Goal: Information Seeking & Learning: Learn about a topic

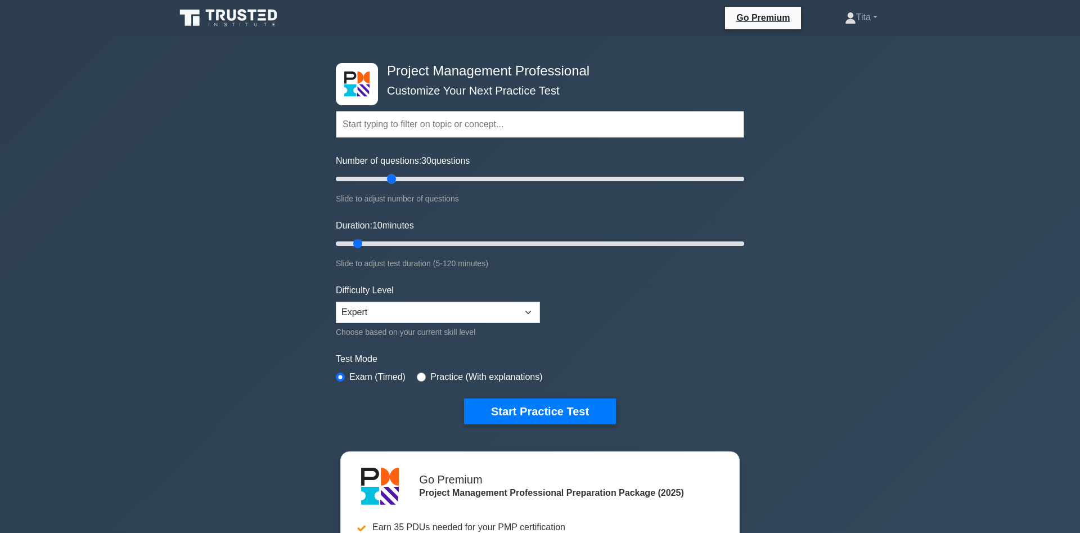
drag, startPoint x: 350, startPoint y: 177, endPoint x: 394, endPoint y: 181, distance: 44.1
type input "30"
click at [394, 181] on input "Number of questions: 30 questions" at bounding box center [540, 178] width 408 height 13
drag, startPoint x: 359, startPoint y: 245, endPoint x: 421, endPoint y: 248, distance: 61.4
type input "30"
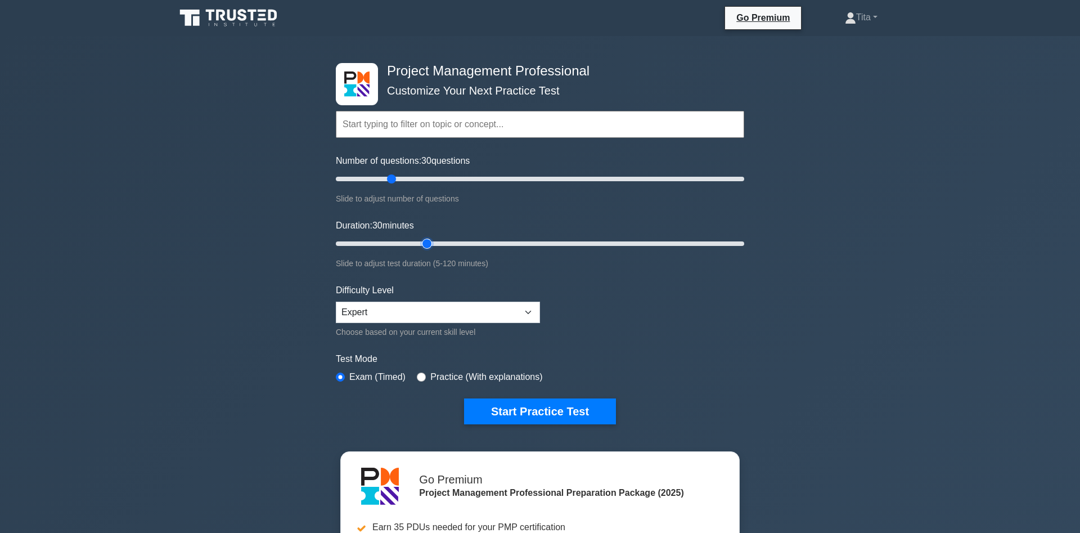
click at [421, 248] on input "Duration: 30 minutes" at bounding box center [540, 243] width 408 height 13
click at [336, 301] on select "Beginner Intermediate Expert" at bounding box center [438, 311] width 204 height 21
click option "Expert" at bounding box center [0, 0] width 0 height 0
click at [556, 413] on button "Start Practice Test" at bounding box center [540, 411] width 152 height 26
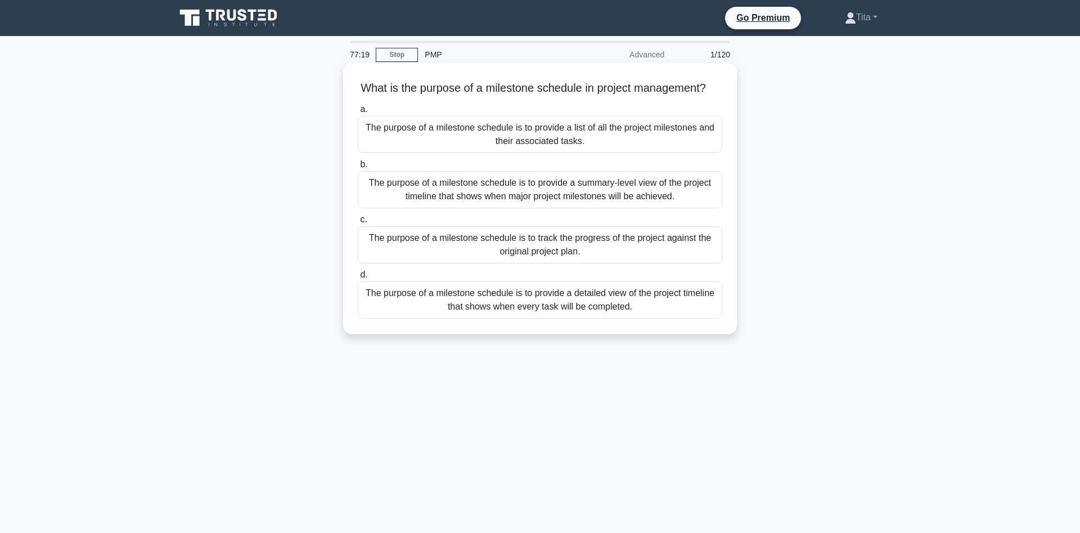
click at [622, 194] on div "The purpose of a milestone schedule is to provide a summary-level view of the p…" at bounding box center [540, 189] width 364 height 37
click at [358, 168] on input "b. The purpose of a milestone schedule is to provide a summary-level view of th…" at bounding box center [358, 164] width 0 height 7
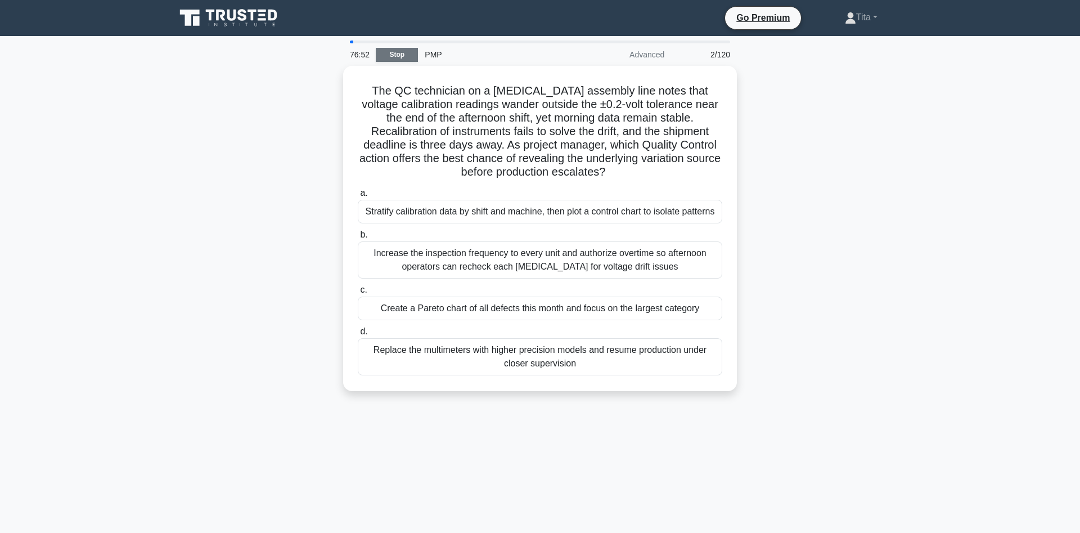
click at [393, 51] on link "Stop" at bounding box center [397, 55] width 42 height 14
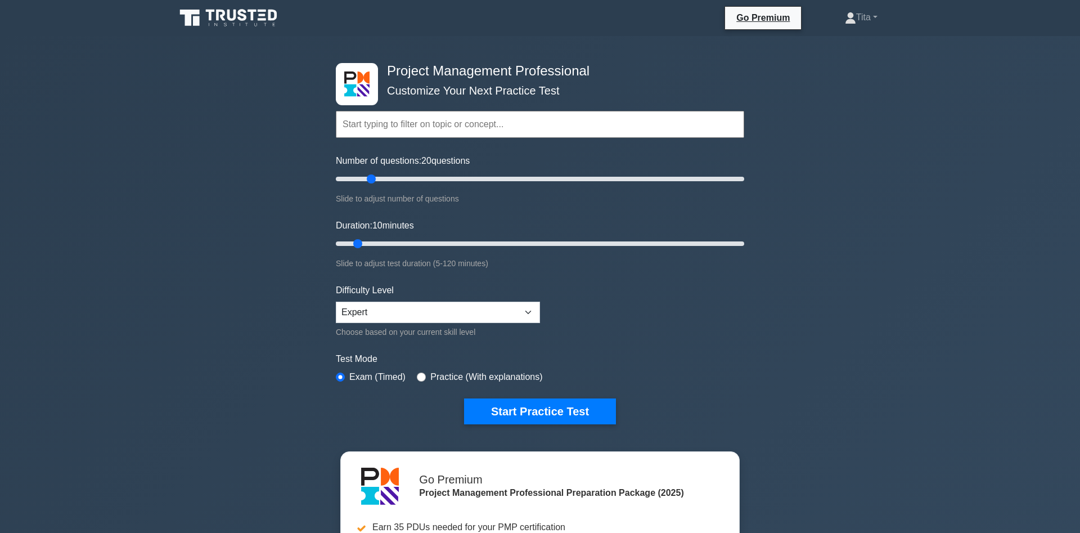
drag, startPoint x: 352, startPoint y: 181, endPoint x: 370, endPoint y: 181, distance: 18.0
type input "20"
click at [370, 181] on input "Number of questions: 20 questions" at bounding box center [540, 178] width 408 height 13
drag, startPoint x: 362, startPoint y: 241, endPoint x: 395, endPoint y: 243, distance: 33.8
type input "20"
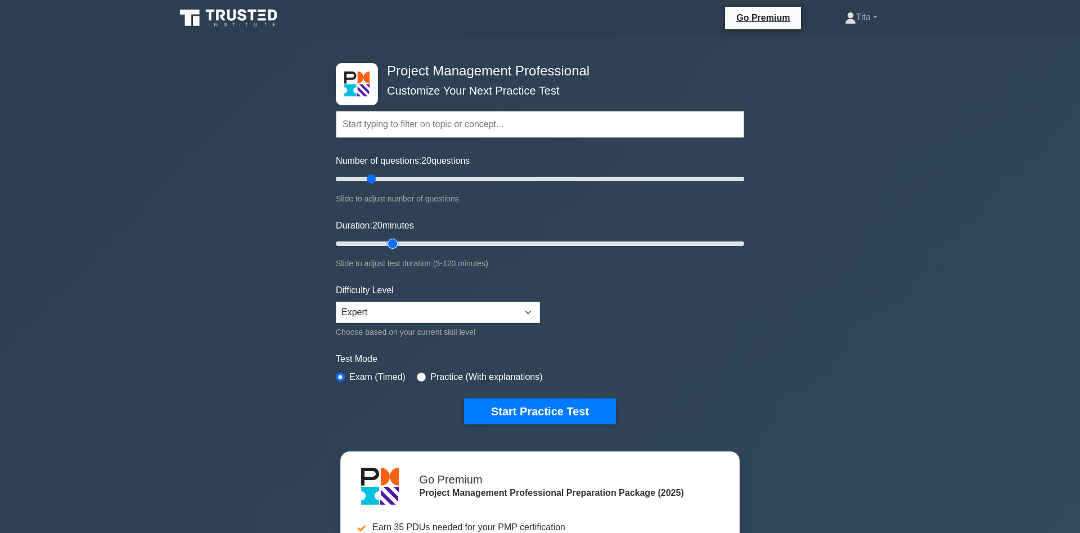
click at [395, 243] on input "Duration: 20 minutes" at bounding box center [540, 243] width 408 height 13
click at [532, 416] on button "Start Practice Test" at bounding box center [540, 411] width 152 height 26
drag, startPoint x: 350, startPoint y: 180, endPoint x: 370, endPoint y: 177, distance: 20.5
type input "20"
click at [370, 177] on input "Number of questions: 20 questions" at bounding box center [540, 178] width 408 height 13
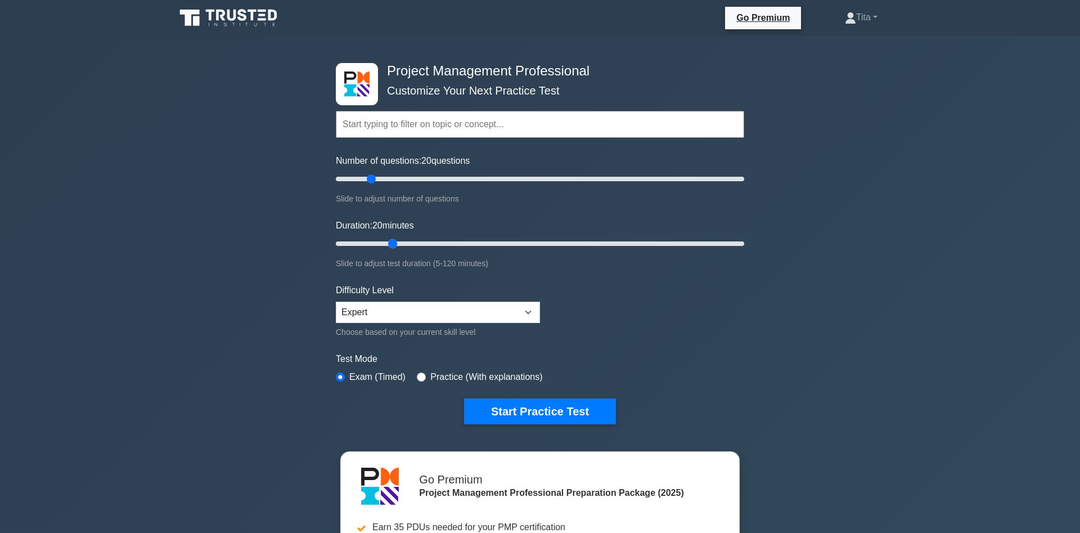
drag, startPoint x: 359, startPoint y: 242, endPoint x: 379, endPoint y: 250, distance: 20.9
type input "20"
click at [386, 246] on input "Duration: 20 minutes" at bounding box center [540, 243] width 408 height 13
click at [561, 403] on button "Start Practice Test" at bounding box center [540, 411] width 152 height 26
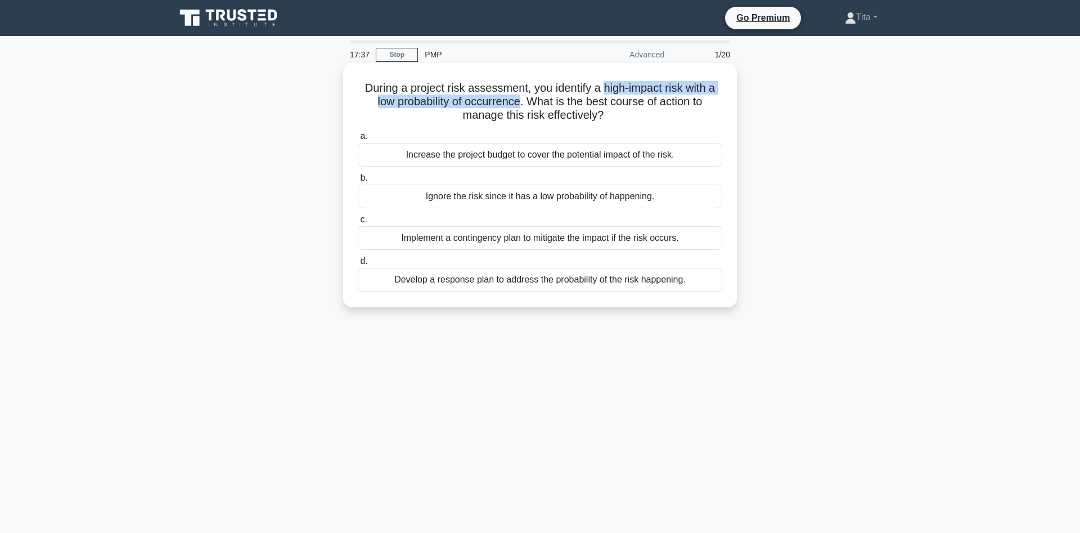
drag, startPoint x: 522, startPoint y: 105, endPoint x: 603, endPoint y: 90, distance: 82.4
click at [603, 90] on h5 "During a project risk assessment, you identify a high-impact risk with a low pr…" at bounding box center [540, 102] width 367 height 42
click at [466, 244] on div "Implement a contingency plan to mitigate the impact if the risk occurs." at bounding box center [540, 238] width 364 height 24
click at [358, 223] on input "c. Implement a contingency plan to mitigate the impact if the risk occurs." at bounding box center [358, 219] width 0 height 7
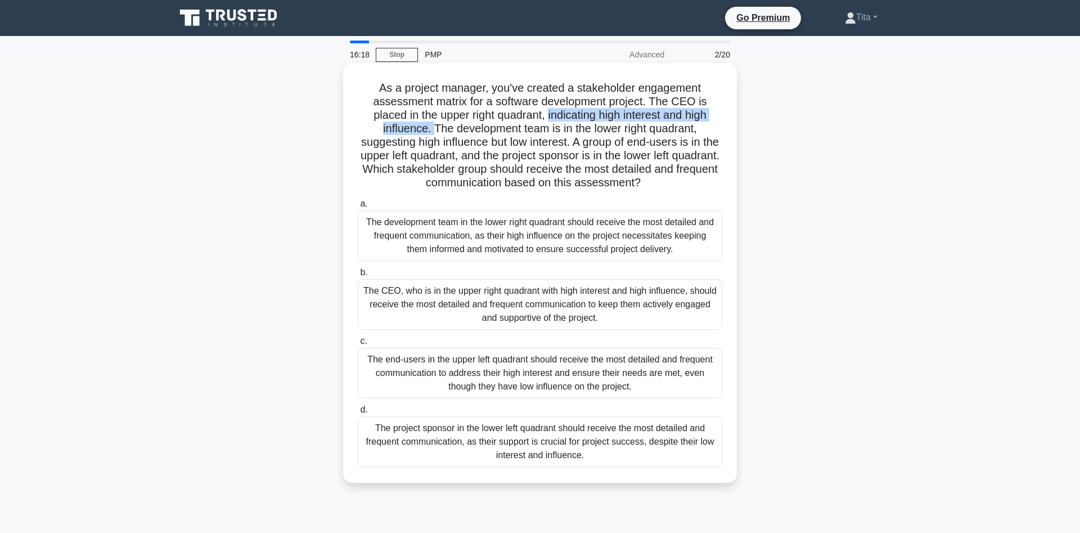
drag, startPoint x: 505, startPoint y: 114, endPoint x: 727, endPoint y: 114, distance: 222.7
click at [727, 114] on div "As a project manager, you've created a stakeholder engagement assessment matrix…" at bounding box center [540, 272] width 385 height 411
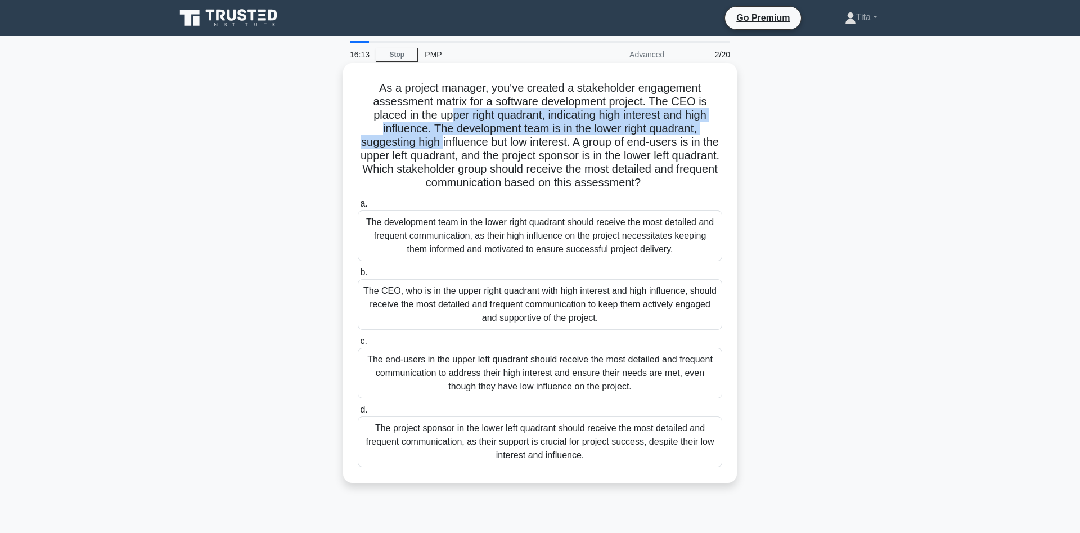
drag, startPoint x: 410, startPoint y: 117, endPoint x: 587, endPoint y: 125, distance: 176.8
click at [728, 121] on div "As a project manager, you've created a stakeholder engagement assessment matrix…" at bounding box center [540, 272] width 385 height 411
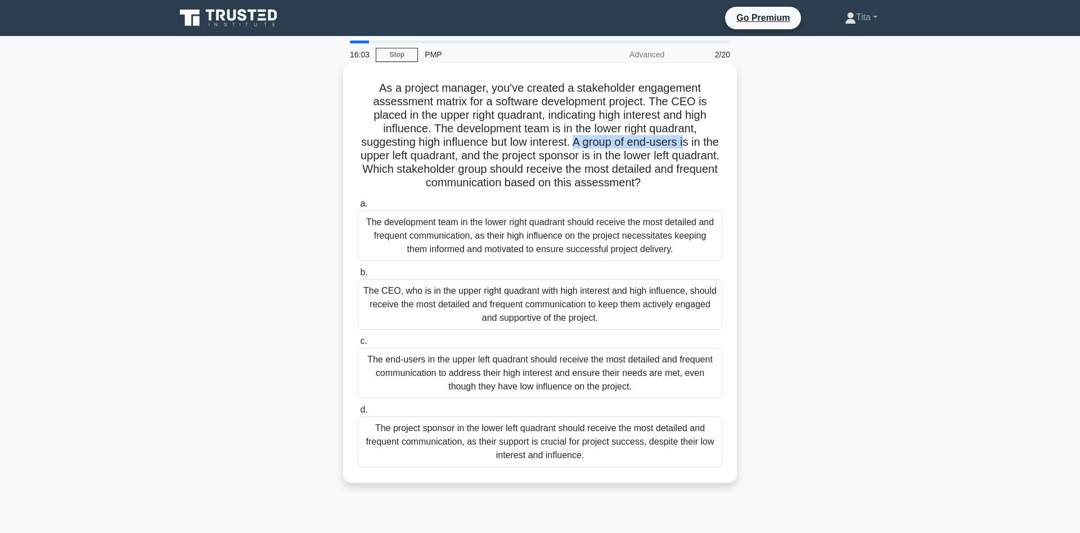
drag, startPoint x: 508, startPoint y: 145, endPoint x: 617, endPoint y: 146, distance: 108.6
click at [617, 146] on h5 "As a project manager, you've created a stakeholder engagement assessment matrix…" at bounding box center [540, 135] width 367 height 109
drag, startPoint x: 419, startPoint y: 156, endPoint x: 674, endPoint y: 155, distance: 255.4
click at [674, 155] on h5 "As a project manager, you've created a stakeholder engagement assessment matrix…" at bounding box center [540, 135] width 367 height 109
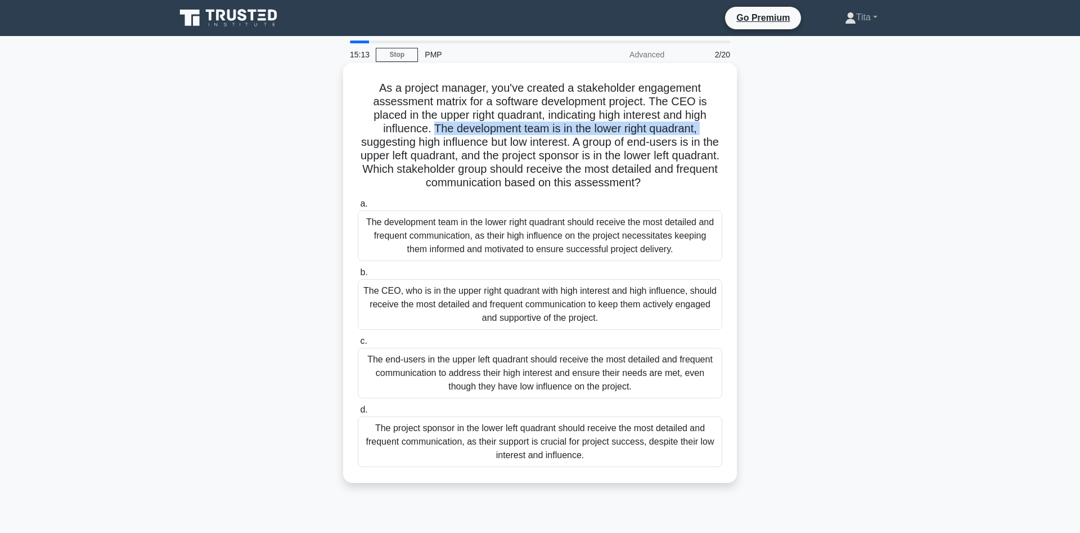
drag, startPoint x: 634, startPoint y: 132, endPoint x: 359, endPoint y: 125, distance: 275.7
click at [359, 125] on h5 "As a project manager, you've created a stakeholder engagement assessment matrix…" at bounding box center [540, 135] width 367 height 109
click at [487, 234] on div "The development team in the lower right quadrant should receive the most detail…" at bounding box center [540, 235] width 364 height 51
click at [358, 208] on input "a. The development team in the lower right quadrant should receive the most det…" at bounding box center [358, 203] width 0 height 7
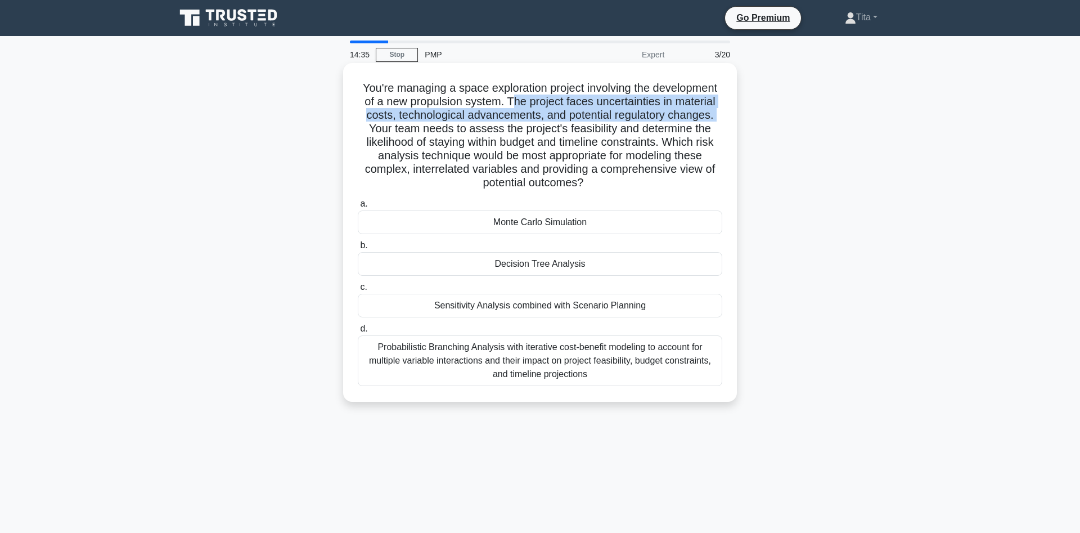
drag, startPoint x: 511, startPoint y: 103, endPoint x: 715, endPoint y: 119, distance: 204.8
click at [715, 119] on h5 "You're managing a space exploration project involving the development of a new …" at bounding box center [540, 135] width 367 height 109
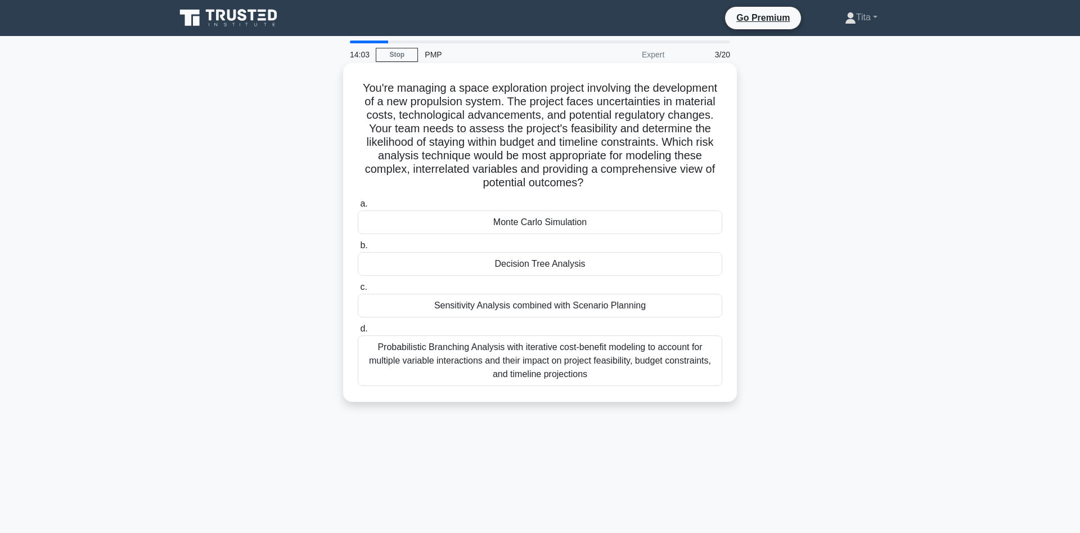
click at [564, 216] on div "Monte Carlo Simulation" at bounding box center [540, 222] width 364 height 24
click at [358, 208] on input "a. Monte Carlo Simulation" at bounding box center [358, 203] width 0 height 7
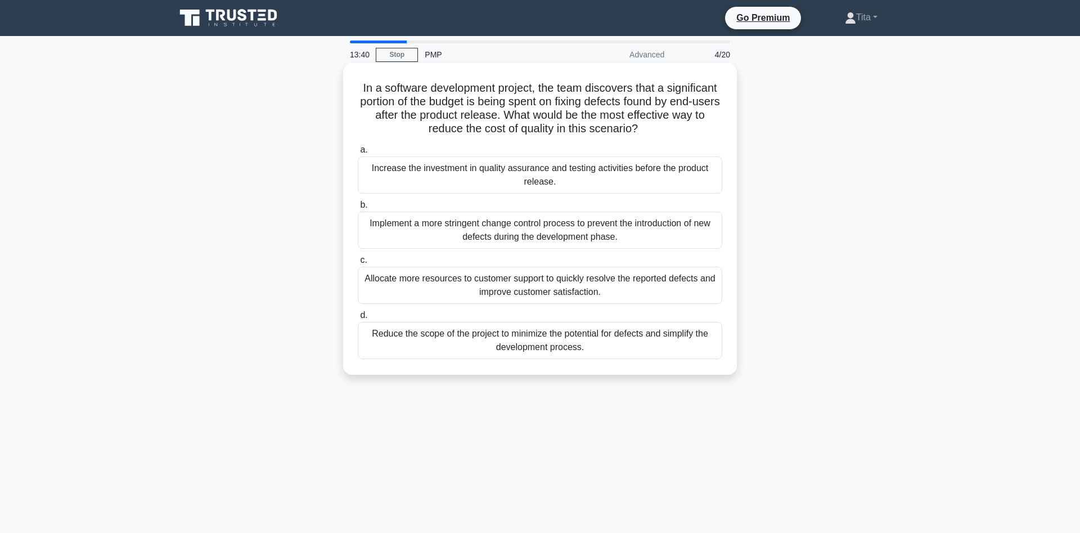
drag, startPoint x: 487, startPoint y: 132, endPoint x: 640, endPoint y: 127, distance: 153.6
click at [640, 127] on h5 "In a software development project, the team discovers that a significant portio…" at bounding box center [540, 108] width 367 height 55
drag, startPoint x: 438, startPoint y: 175, endPoint x: 442, endPoint y: 244, distance: 69.3
click at [442, 244] on div "a. Increase the investment in quality assurance and testing activities before t…" at bounding box center [540, 251] width 378 height 220
click at [425, 243] on div "Implement a more stringent change control process to prevent the introduction o…" at bounding box center [540, 229] width 364 height 37
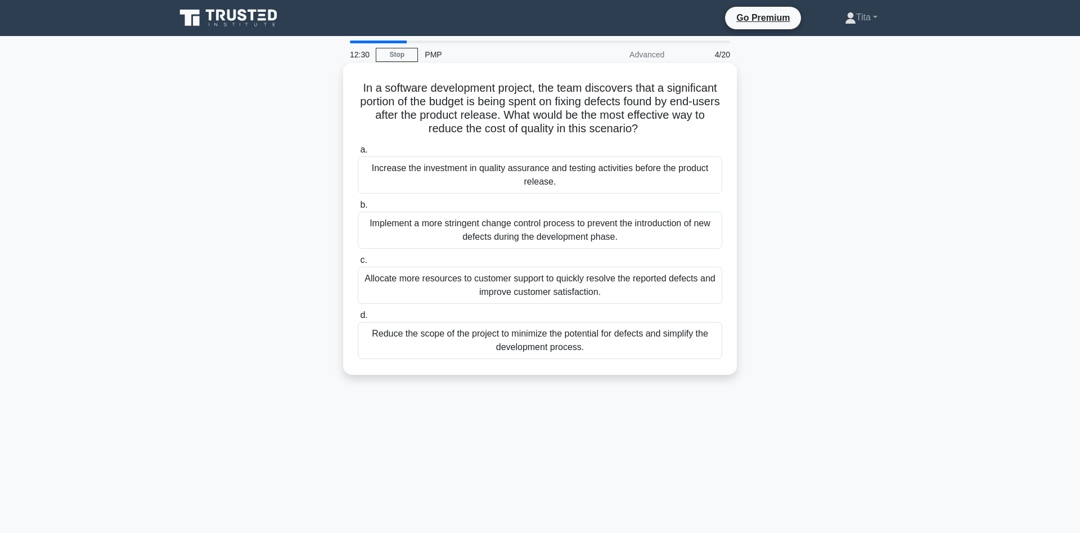
click at [358, 209] on input "b. Implement a more stringent change control process to prevent the introductio…" at bounding box center [358, 204] width 0 height 7
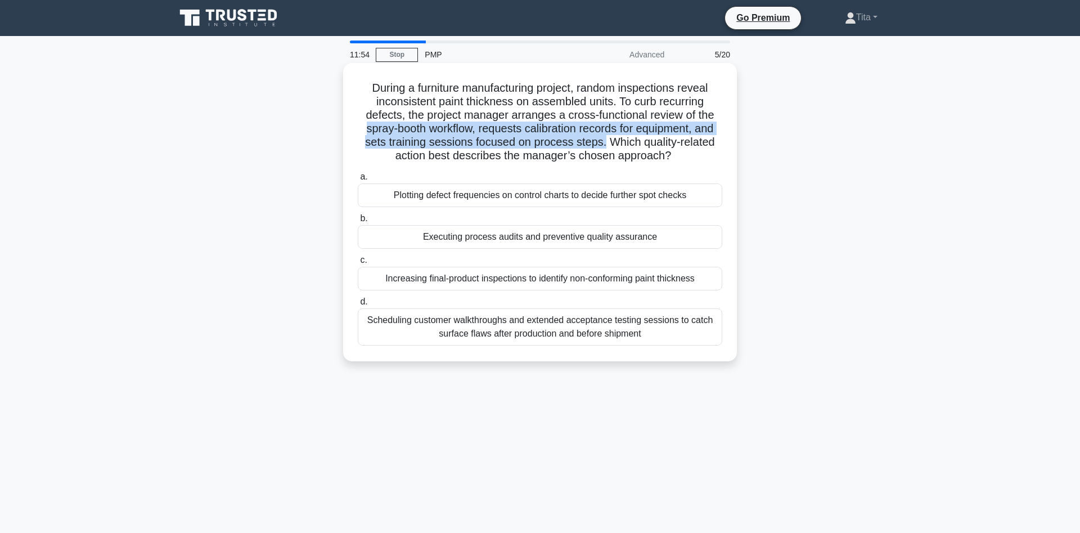
drag, startPoint x: 681, startPoint y: 116, endPoint x: 574, endPoint y: 145, distance: 110.0
click at [574, 145] on h5 "During a furniture manufacturing project, random inspections reveal inconsisten…" at bounding box center [540, 122] width 367 height 82
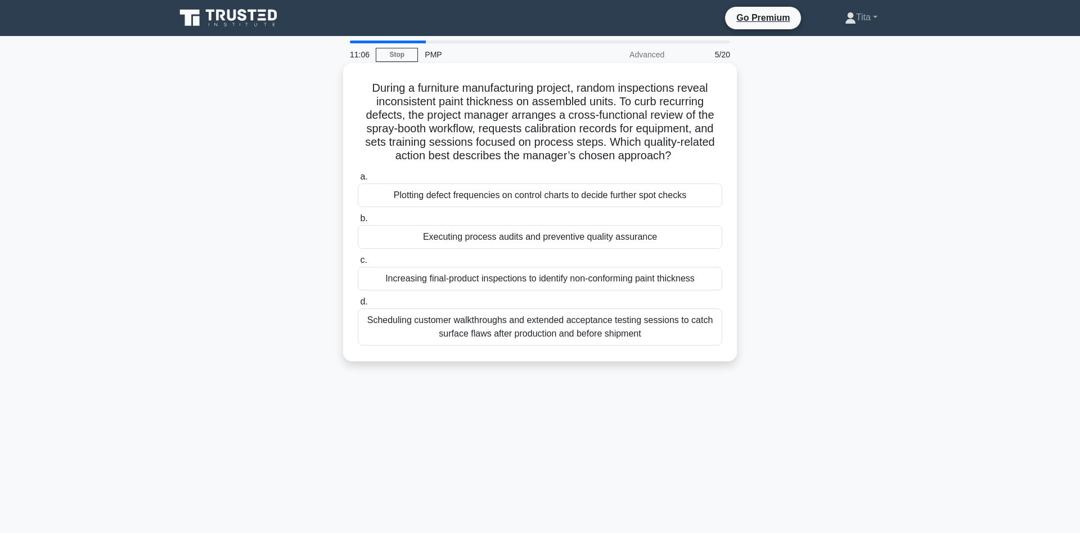
click at [464, 196] on div "Plotting defect frequencies on control charts to decide further spot checks" at bounding box center [540, 195] width 364 height 24
click at [358, 181] on input "a. Plotting defect frequencies on control charts to decide further spot checks" at bounding box center [358, 176] width 0 height 7
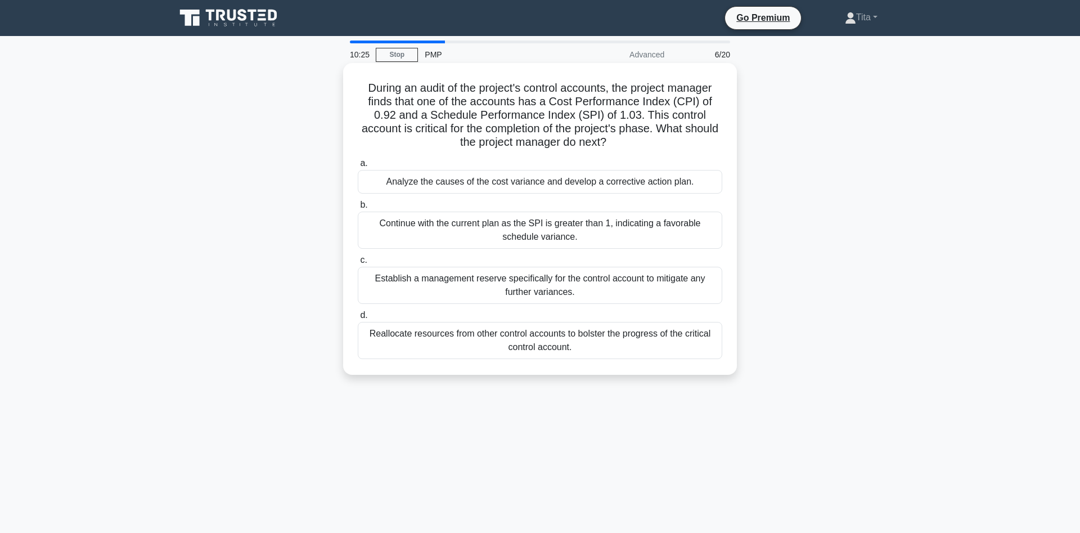
click at [501, 187] on div "Analyze the causes of the cost variance and develop a corrective action plan." at bounding box center [540, 182] width 364 height 24
click at [358, 167] on input "a. Analyze the causes of the cost variance and develop a corrective action plan." at bounding box center [358, 163] width 0 height 7
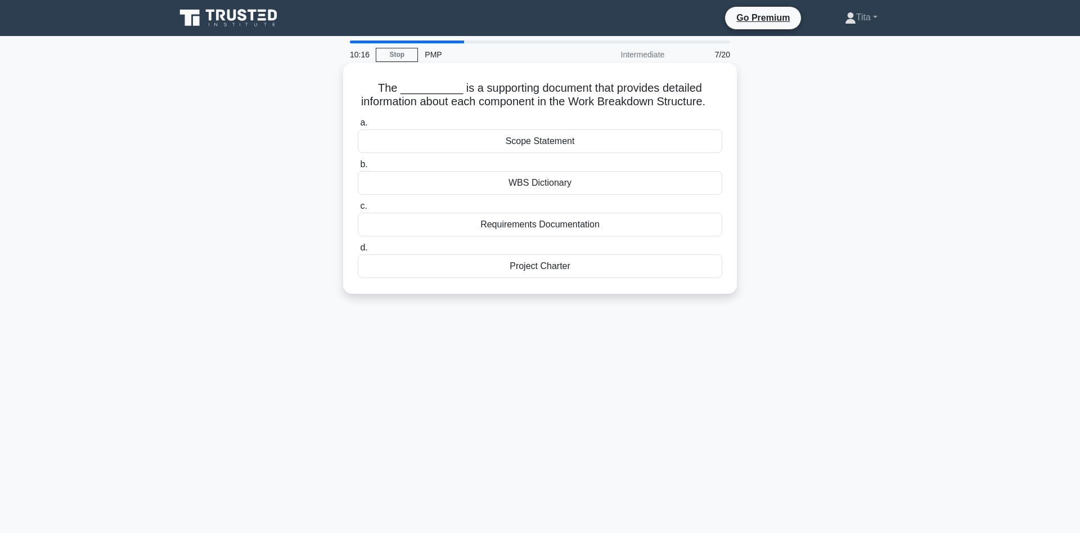
click at [523, 188] on div "WBS Dictionary" at bounding box center [540, 183] width 364 height 24
click at [358, 168] on input "b. WBS Dictionary" at bounding box center [358, 164] width 0 height 7
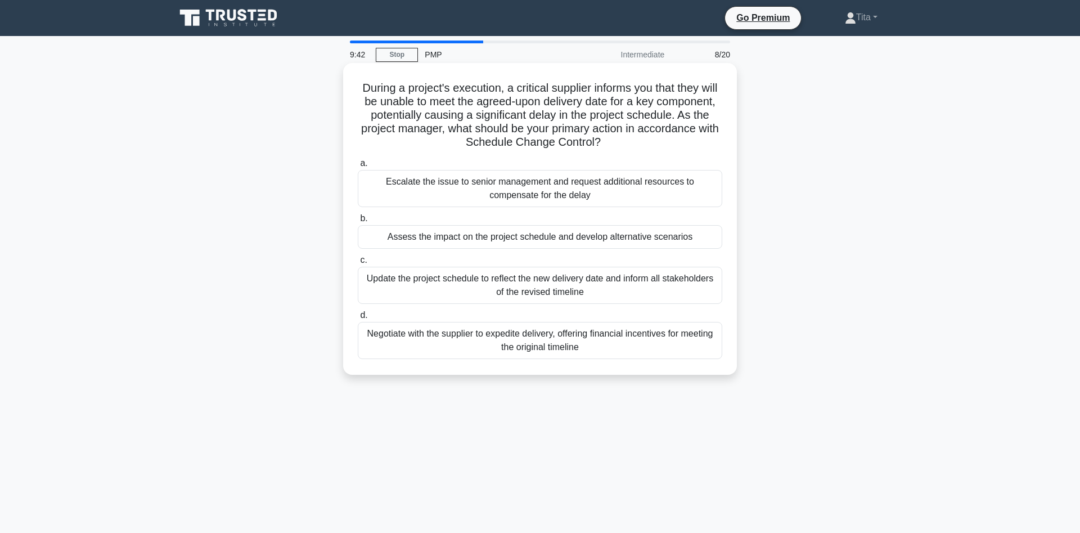
click at [673, 241] on div "Assess the impact on the project schedule and develop alternative scenarios" at bounding box center [540, 237] width 364 height 24
click at [358, 222] on input "b. Assess the impact on the project schedule and develop alternative scenarios" at bounding box center [358, 218] width 0 height 7
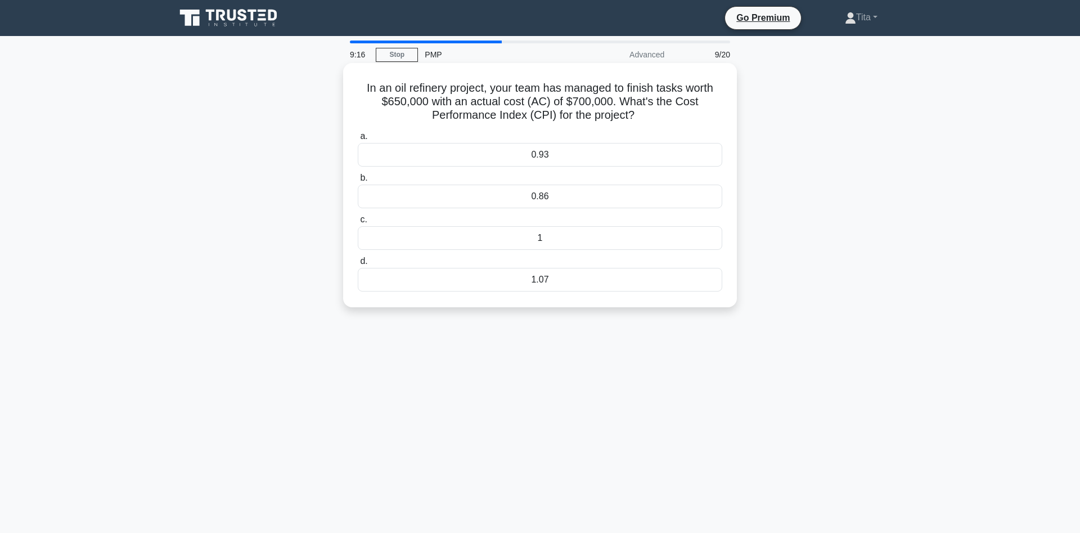
click at [564, 148] on div "0.93" at bounding box center [540, 155] width 364 height 24
click at [358, 140] on input "a. 0.93" at bounding box center [358, 136] width 0 height 7
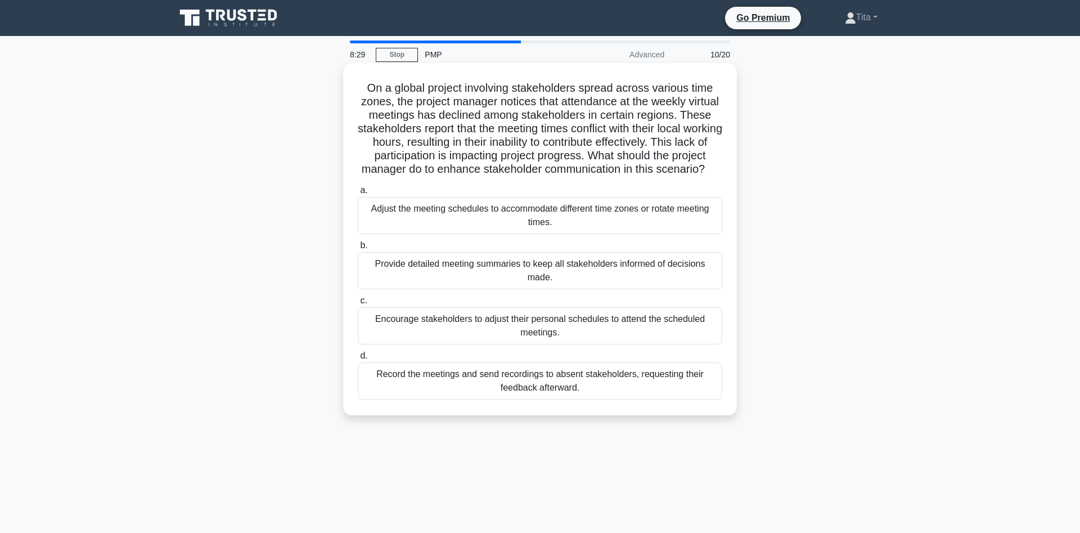
click at [597, 233] on div "Adjust the meeting schedules to accommodate different time zones or rotate meet…" at bounding box center [540, 215] width 364 height 37
click at [358, 194] on input "a. Adjust the meeting schedules to accommodate different time zones or rotate m…" at bounding box center [358, 190] width 0 height 7
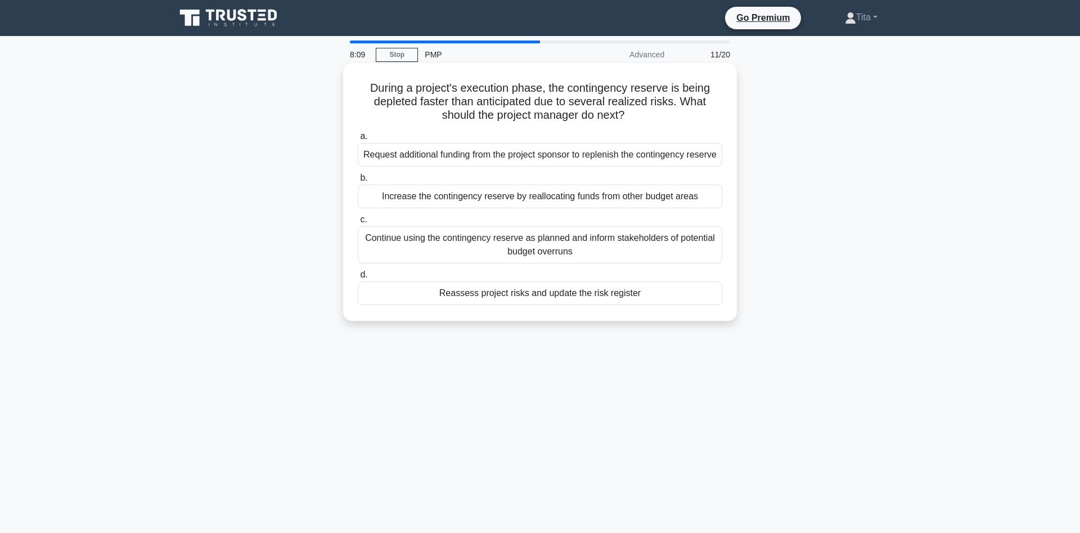
click at [523, 305] on div "Reassess project risks and update the risk register" at bounding box center [540, 293] width 364 height 24
click at [358, 278] on input "d. Reassess project risks and update the risk register" at bounding box center [358, 274] width 0 height 7
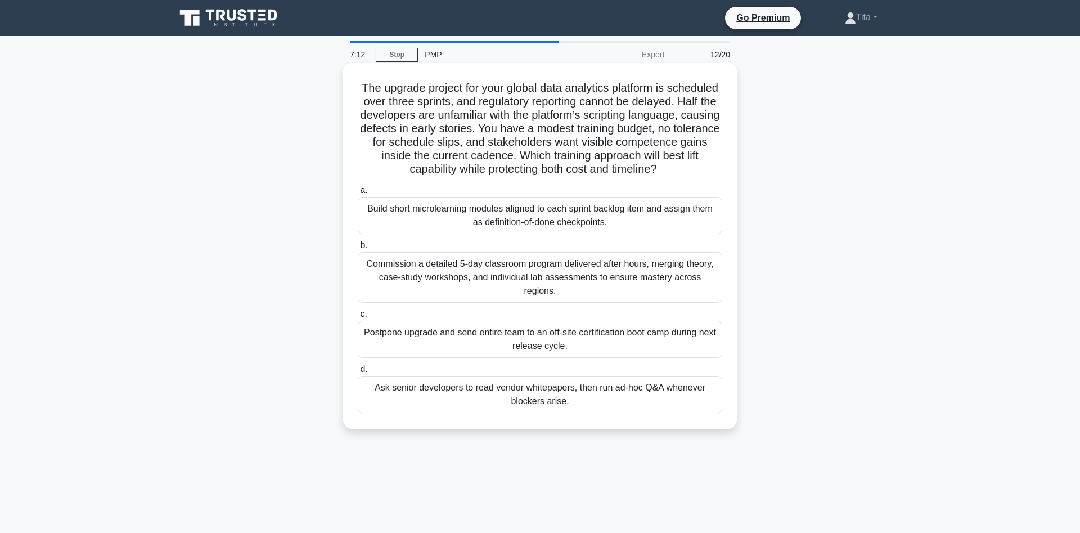
click at [424, 228] on div "Build short microlearning modules aligned to each sprint backlog item and assig…" at bounding box center [540, 215] width 364 height 37
click at [358, 194] on input "a. Build short microlearning modules aligned to each sprint backlog item and as…" at bounding box center [358, 190] width 0 height 7
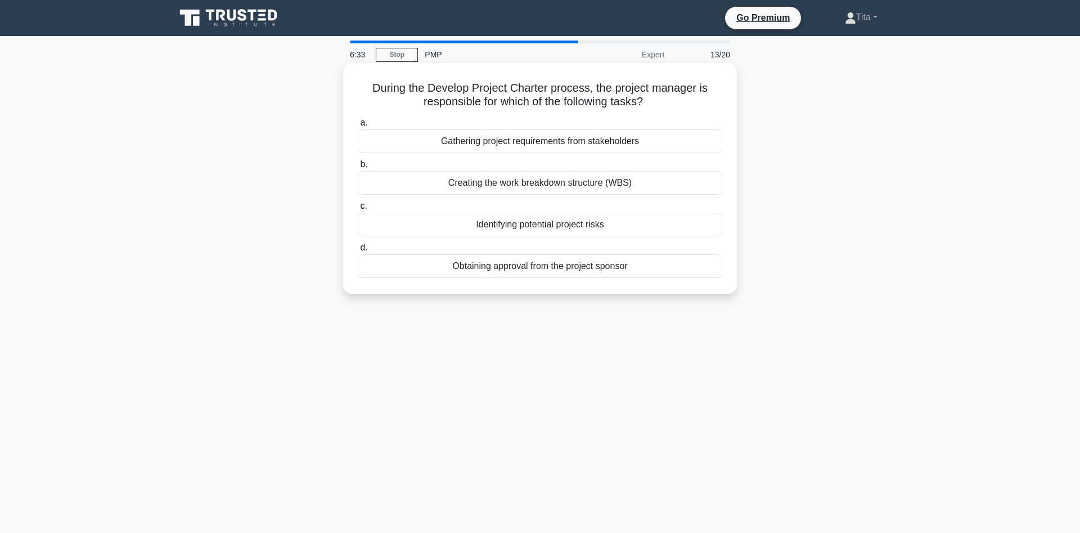
click at [532, 267] on div "Obtaining approval from the project sponsor" at bounding box center [540, 266] width 364 height 24
click at [358, 251] on input "d. Obtaining approval from the project sponsor" at bounding box center [358, 247] width 0 height 7
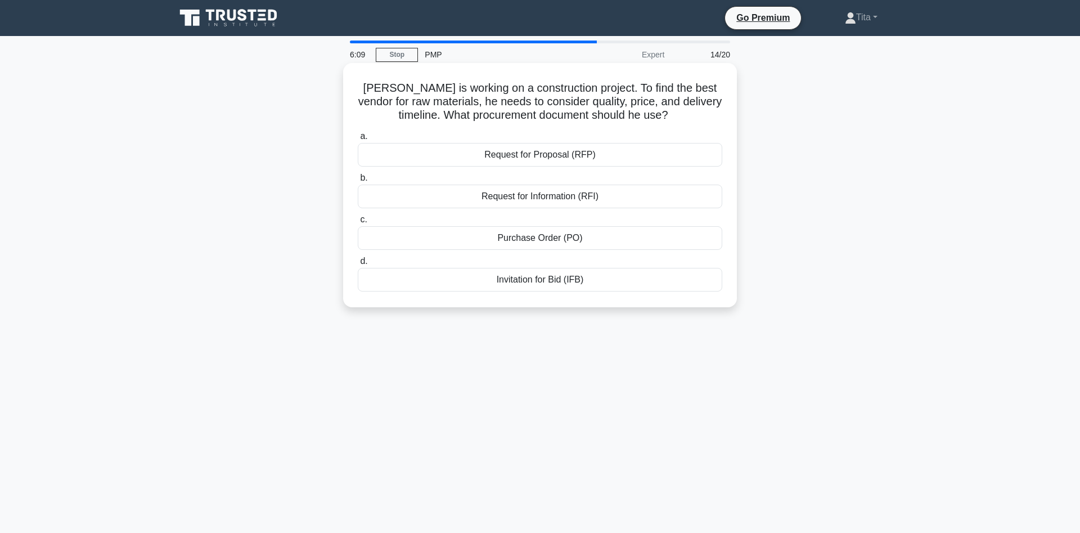
click at [525, 201] on div "Request for Information (RFI)" at bounding box center [540, 196] width 364 height 24
click at [358, 182] on input "b. Request for Information (RFI)" at bounding box center [358, 177] width 0 height 7
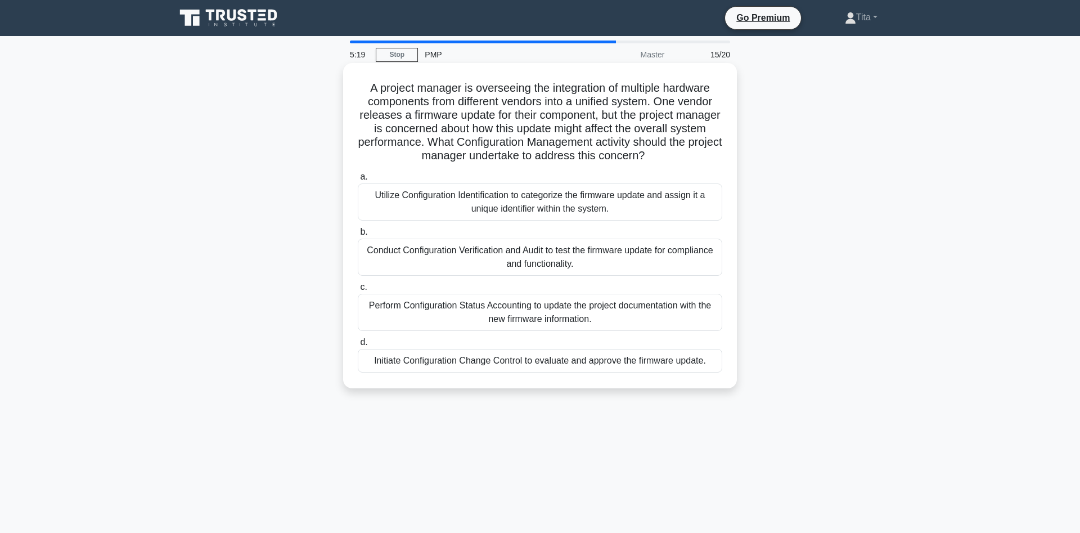
click at [498, 364] on div "Initiate Configuration Change Control to evaluate and approve the firmware upda…" at bounding box center [540, 361] width 364 height 24
click at [358, 346] on input "d. Initiate Configuration Change Control to evaluate and approve the firmware u…" at bounding box center [358, 342] width 0 height 7
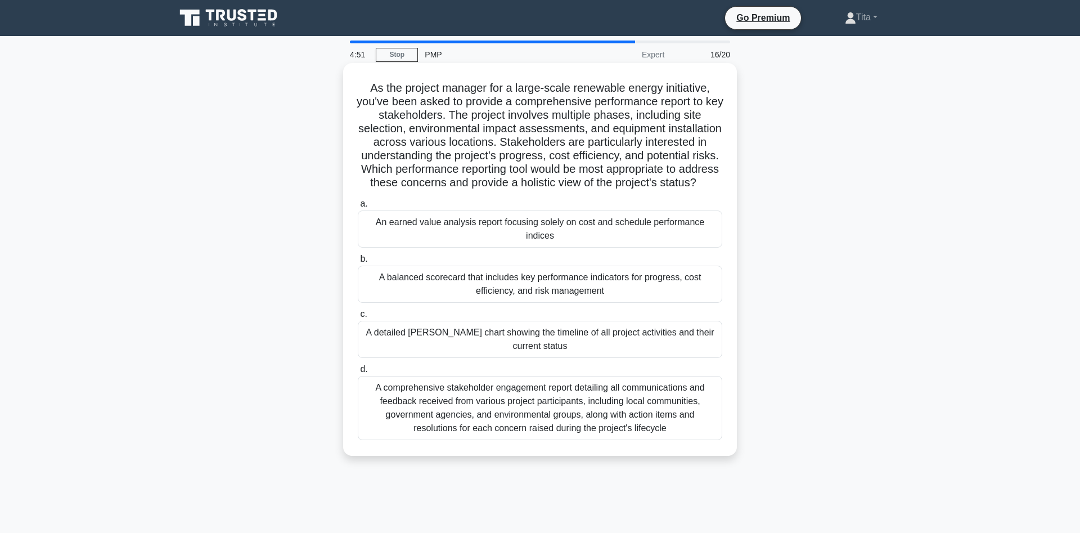
click at [556, 416] on div "A comprehensive stakeholder engagement report detailing all communications and …" at bounding box center [540, 408] width 364 height 64
click at [358, 373] on input "d. A comprehensive stakeholder engagement report detailing all communications a…" at bounding box center [358, 369] width 0 height 7
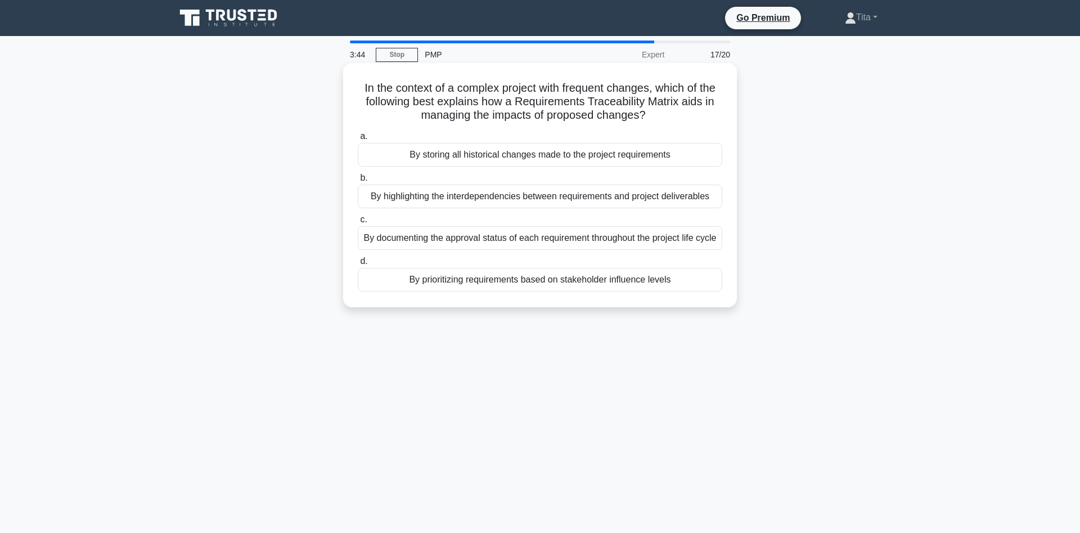
click at [670, 201] on div "By highlighting the interdependencies between requirements and project delivera…" at bounding box center [540, 196] width 364 height 24
click at [358, 182] on input "b. By highlighting the interdependencies between requirements and project deliv…" at bounding box center [358, 177] width 0 height 7
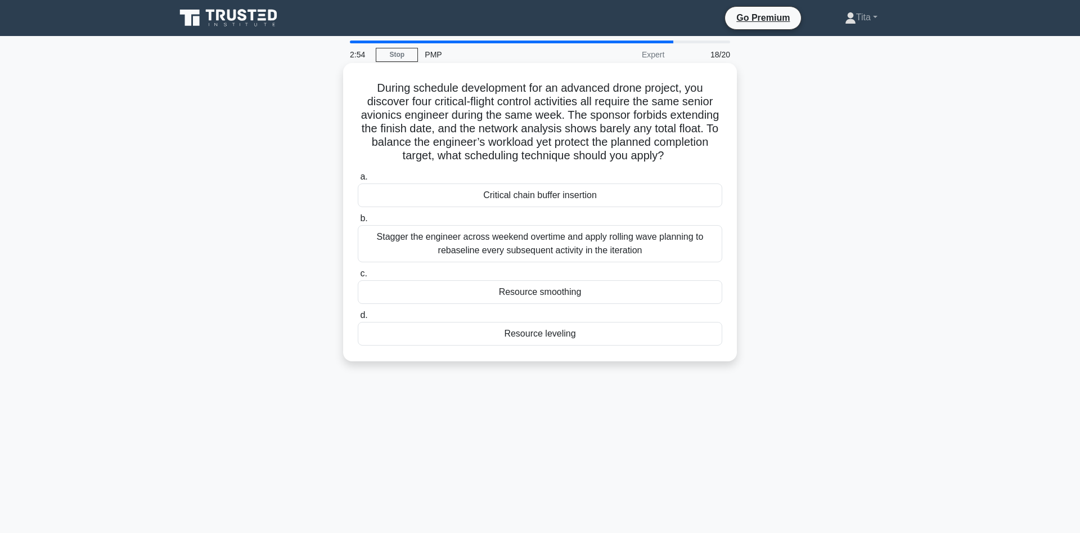
click at [574, 203] on div "Critical chain buffer insertion" at bounding box center [540, 195] width 364 height 24
click at [358, 181] on input "a. Critical chain buffer insertion" at bounding box center [358, 176] width 0 height 7
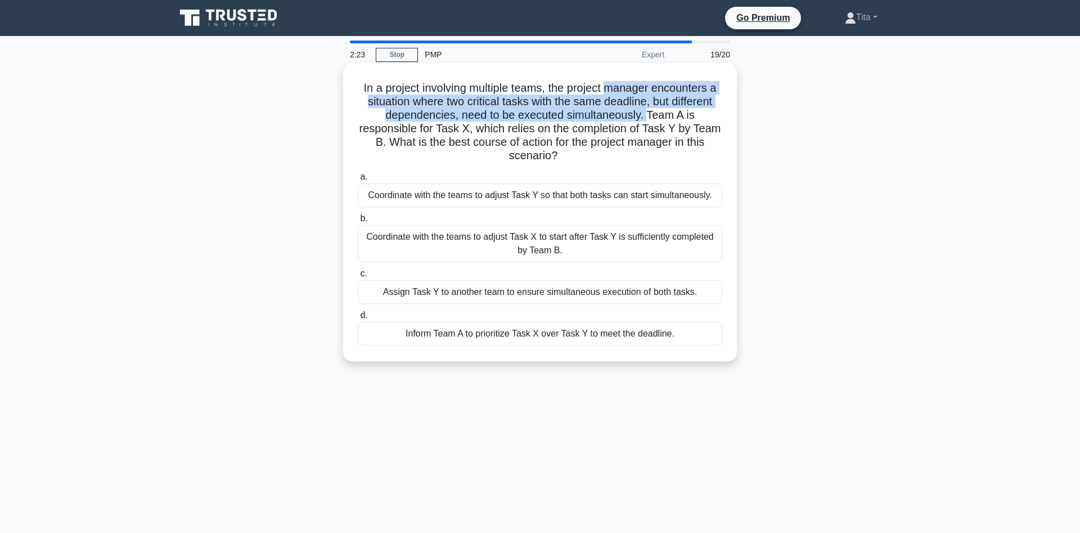
drag, startPoint x: 605, startPoint y: 89, endPoint x: 618, endPoint y: 112, distance: 25.7
click at [618, 112] on h5 "In a project involving multiple teams, the project manager encounters a situati…" at bounding box center [540, 122] width 367 height 82
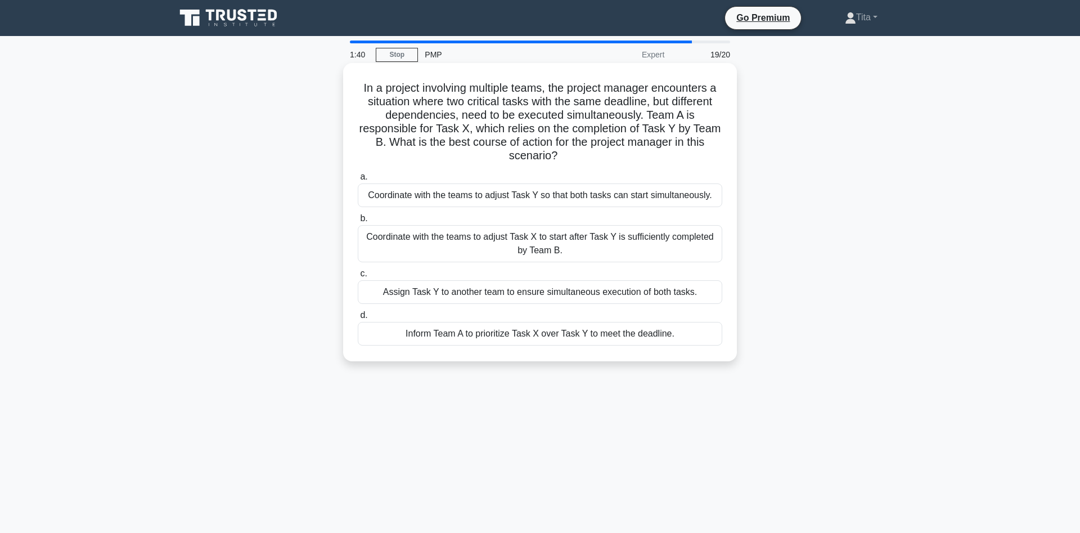
click at [589, 244] on div "Coordinate with the teams to adjust Task X to start after Task Y is sufficientl…" at bounding box center [540, 243] width 364 height 37
click at [358, 222] on input "b. Coordinate with the teams to adjust Task X to start after Task Y is sufficie…" at bounding box center [358, 218] width 0 height 7
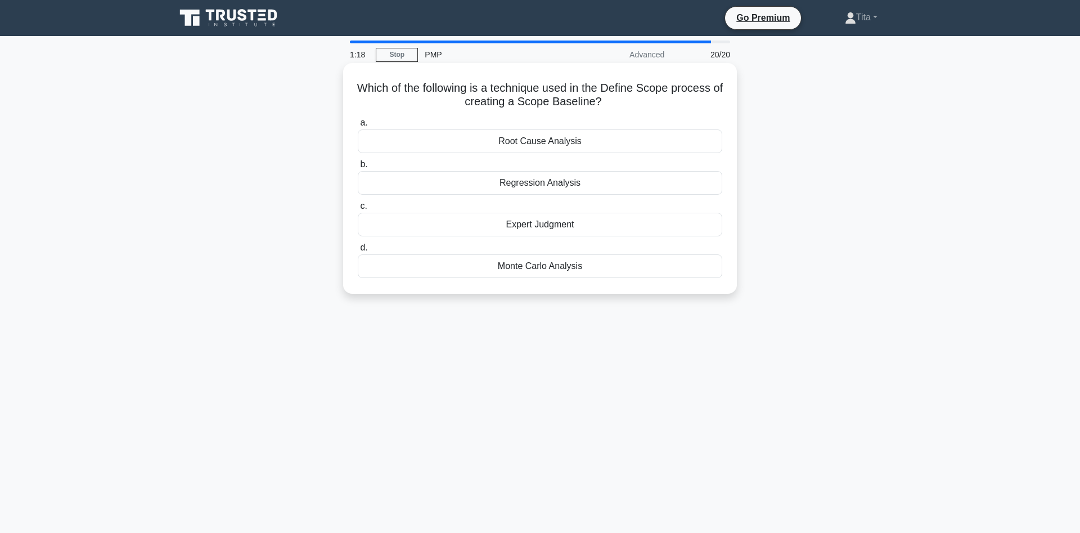
click at [577, 234] on div "Expert Judgment" at bounding box center [540, 225] width 364 height 24
click at [358, 210] on input "c. Expert Judgment" at bounding box center [358, 205] width 0 height 7
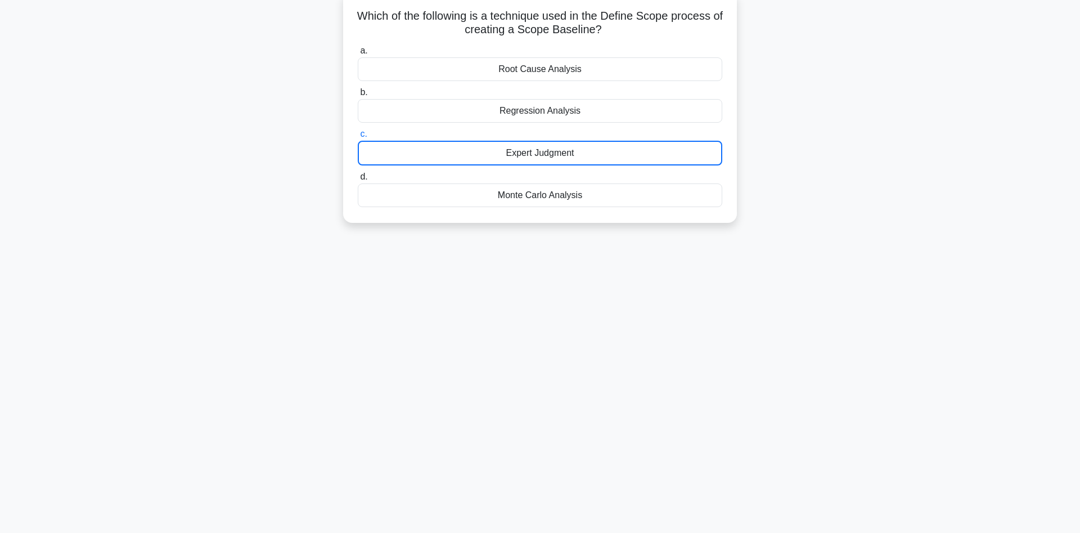
scroll to position [17, 0]
